Goal: Navigation & Orientation: Find specific page/section

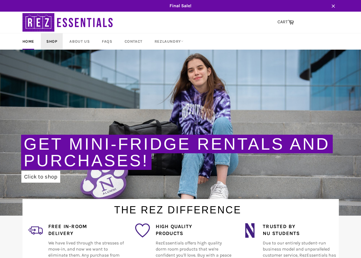
click at [50, 44] on link "Shop" at bounding box center [52, 41] width 22 height 16
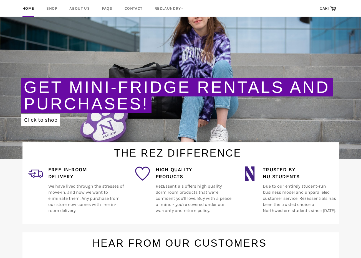
scroll to position [55, 0]
